Goal: Find specific page/section: Find specific page/section

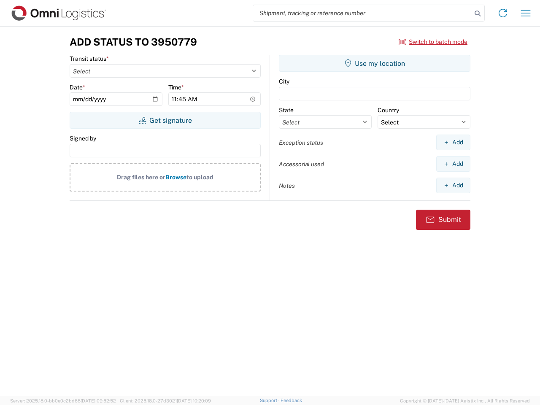
click at [362, 13] on input "search" at bounding box center [362, 13] width 219 height 16
click at [478, 14] on icon at bounding box center [478, 14] width 12 height 12
click at [503, 13] on icon at bounding box center [503, 13] width 14 height 14
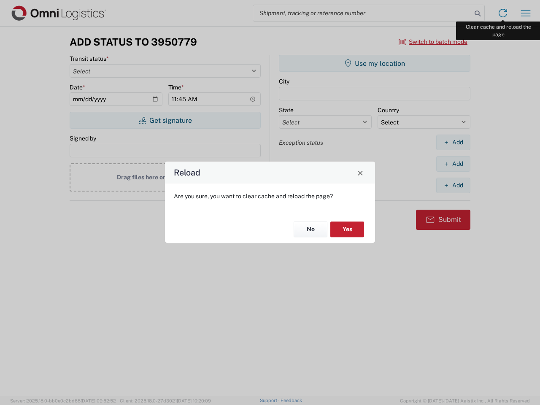
click at [526, 13] on div "Reload Are you sure, you want to clear cache and reload the page? No Yes" at bounding box center [270, 202] width 540 height 405
click at [433, 42] on div "Reload Are you sure, you want to clear cache and reload the page? No Yes" at bounding box center [270, 202] width 540 height 405
click at [165, 120] on div "Reload Are you sure, you want to clear cache and reload the page? No Yes" at bounding box center [270, 202] width 540 height 405
click at [375, 63] on div "Reload Are you sure, you want to clear cache and reload the page? No Yes" at bounding box center [270, 202] width 540 height 405
click at [453, 142] on div "Reload Are you sure, you want to clear cache and reload the page? No Yes" at bounding box center [270, 202] width 540 height 405
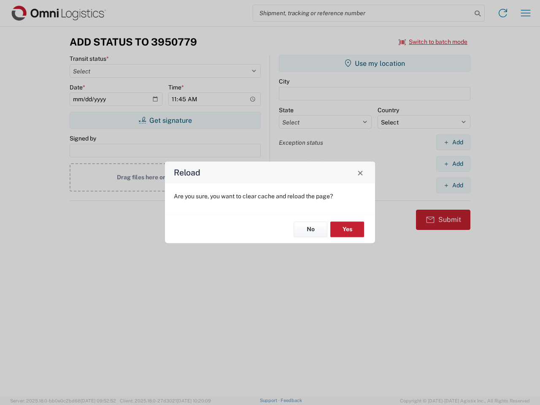
click at [453, 164] on div "Reload Are you sure, you want to clear cache and reload the page? No Yes" at bounding box center [270, 202] width 540 height 405
click at [453, 185] on div "Reload Are you sure, you want to clear cache and reload the page? No Yes" at bounding box center [270, 202] width 540 height 405
